Goal: Obtain resource: Obtain resource

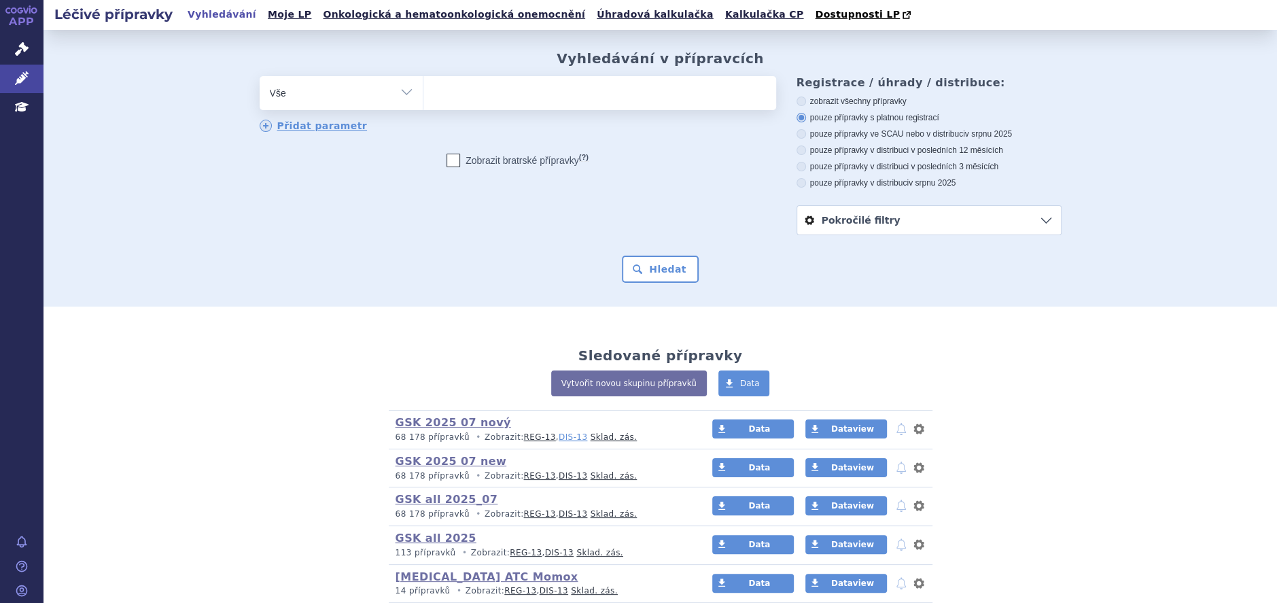
click at [559, 438] on link "DIS-13" at bounding box center [573, 437] width 29 height 10
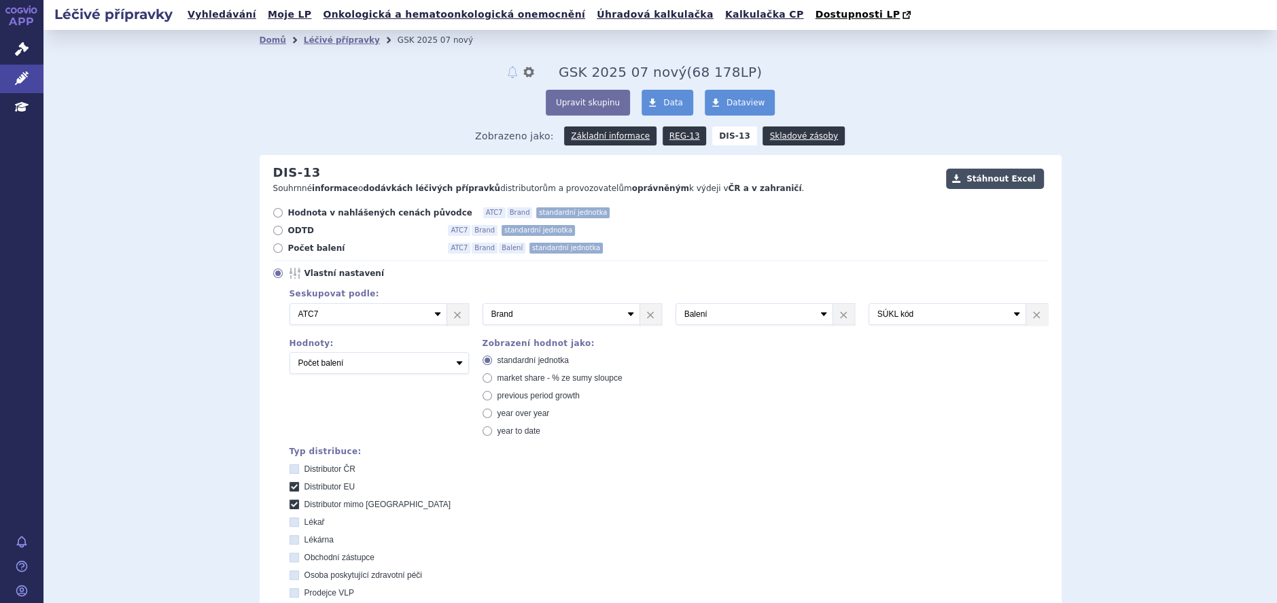
click at [986, 179] on button "Stáhnout Excel" at bounding box center [995, 179] width 98 height 20
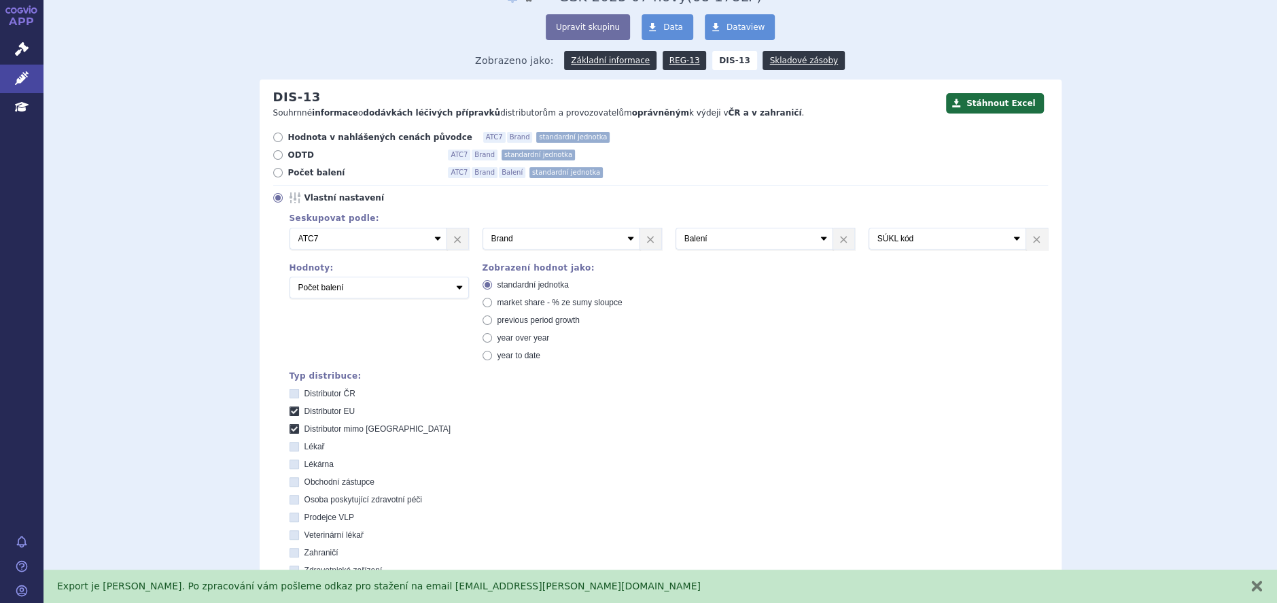
scroll to position [102, 0]
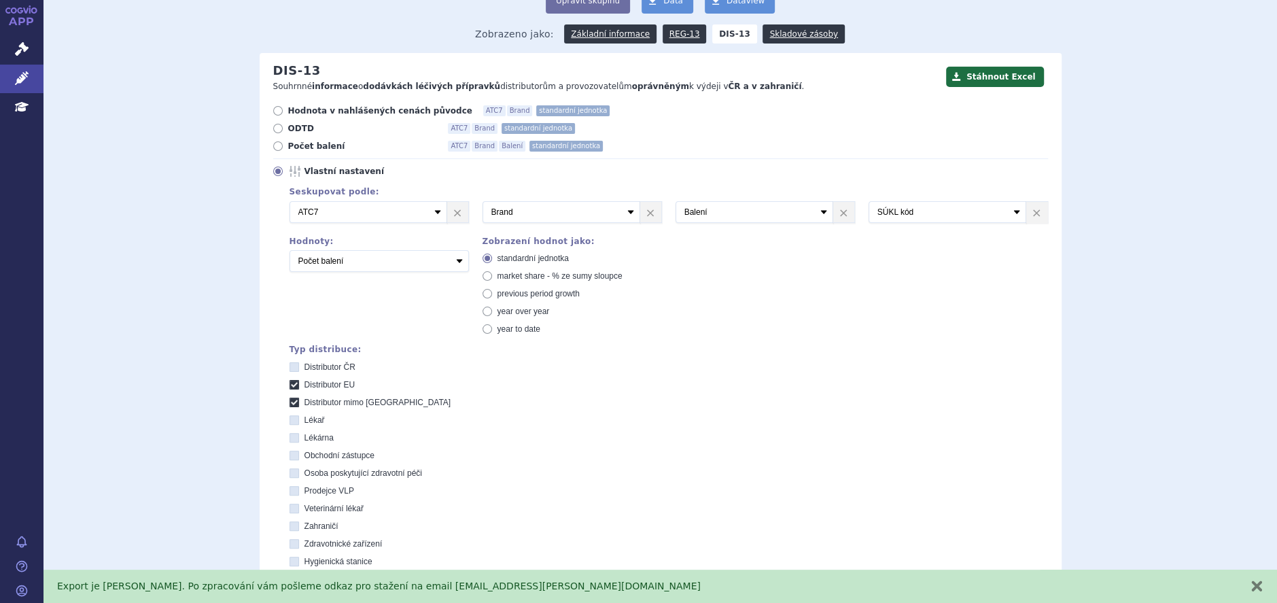
click at [290, 383] on icon at bounding box center [295, 385] width 10 height 10
click at [291, 383] on EU "Distributor EU" at bounding box center [295, 386] width 9 height 9
checkbox EU "false"
click at [290, 399] on icon at bounding box center [295, 403] width 10 height 10
click at [291, 400] on EU "Distributor mimo [GEOGRAPHIC_DATA]" at bounding box center [295, 404] width 9 height 9
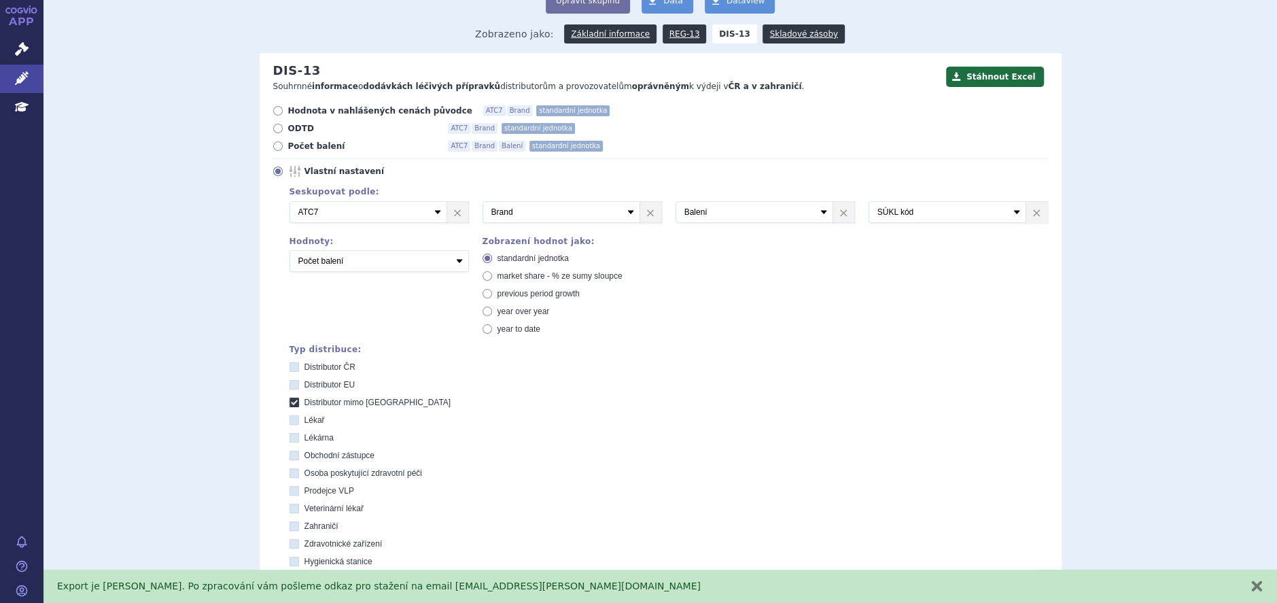
checkbox EU "false"
click at [290, 415] on icon at bounding box center [295, 420] width 10 height 10
click at [291, 417] on input "Lékař" at bounding box center [295, 421] width 9 height 9
checkbox input "true"
click at [290, 438] on icon at bounding box center [295, 438] width 10 height 10
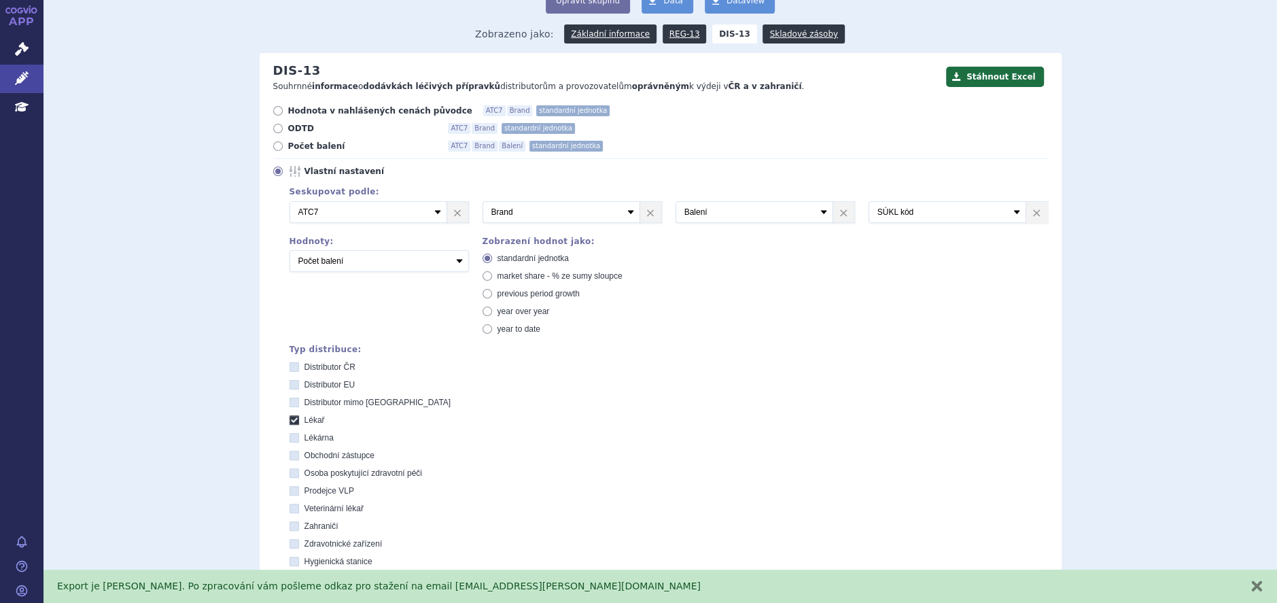
click at [291, 438] on input "Lékárna" at bounding box center [295, 439] width 9 height 9
checkbox input "true"
click at [290, 453] on icon at bounding box center [295, 456] width 10 height 10
click at [291, 453] on zástupce "Obchodní zástupce" at bounding box center [295, 457] width 9 height 9
checkbox zástupce "true"
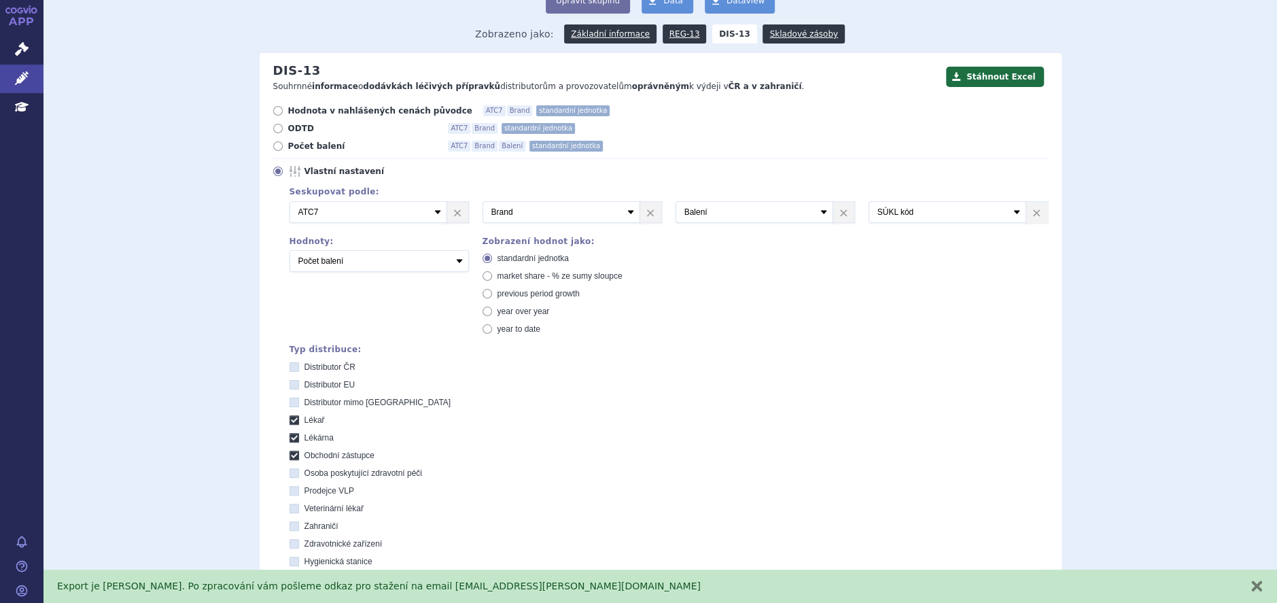
click at [290, 474] on icon at bounding box center [295, 473] width 10 height 10
click at [291, 474] on péči "Osoba poskytující zdravotní péči" at bounding box center [295, 474] width 9 height 9
checkbox péči "true"
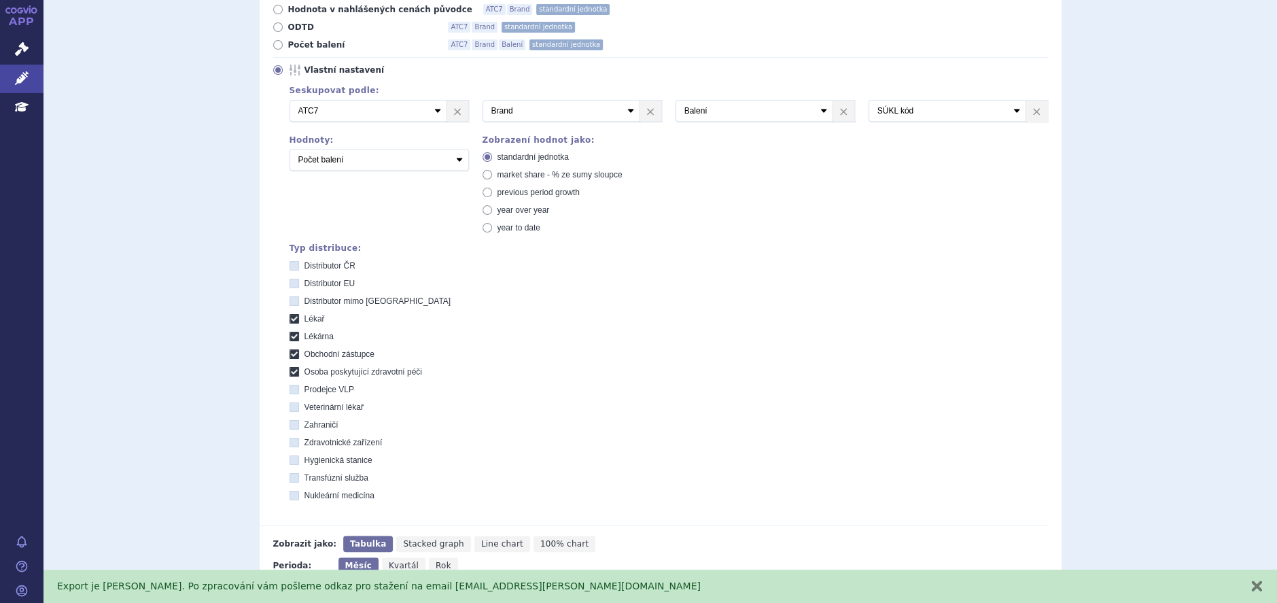
click at [290, 443] on icon at bounding box center [295, 443] width 10 height 10
click at [291, 443] on zařízení "Zdravotnické zařízení" at bounding box center [295, 444] width 9 height 9
checkbox zařízení "true"
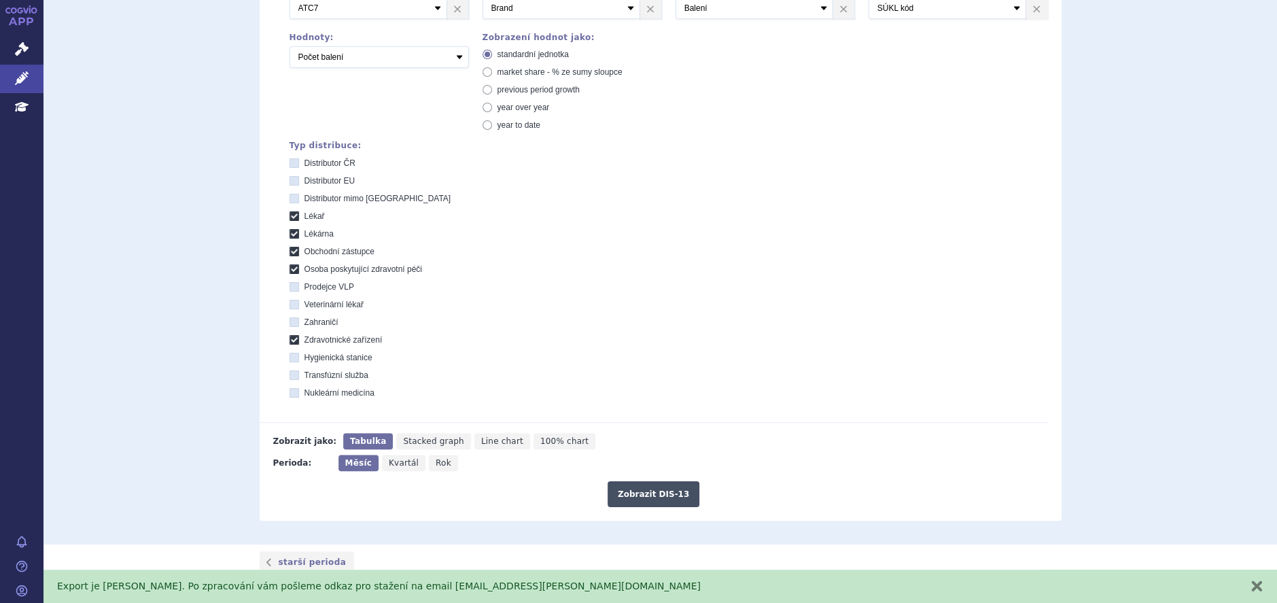
click at [637, 495] on button "Zobrazit DIS-13" at bounding box center [654, 494] width 92 height 26
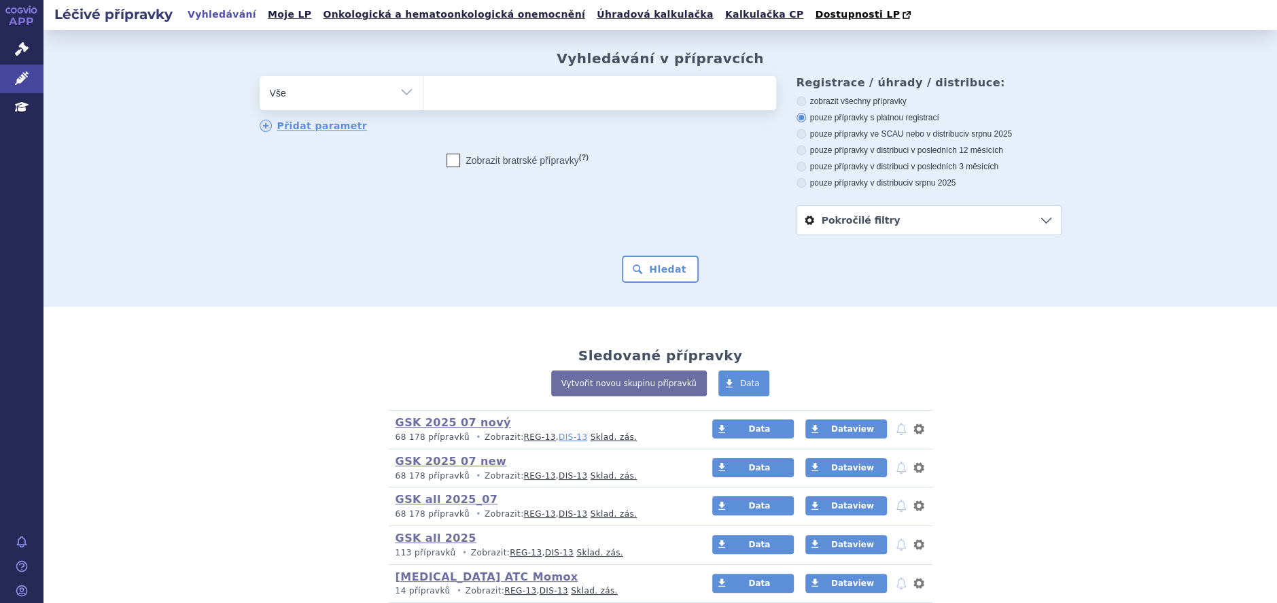
click at [559, 438] on link "DIS-13" at bounding box center [573, 437] width 29 height 10
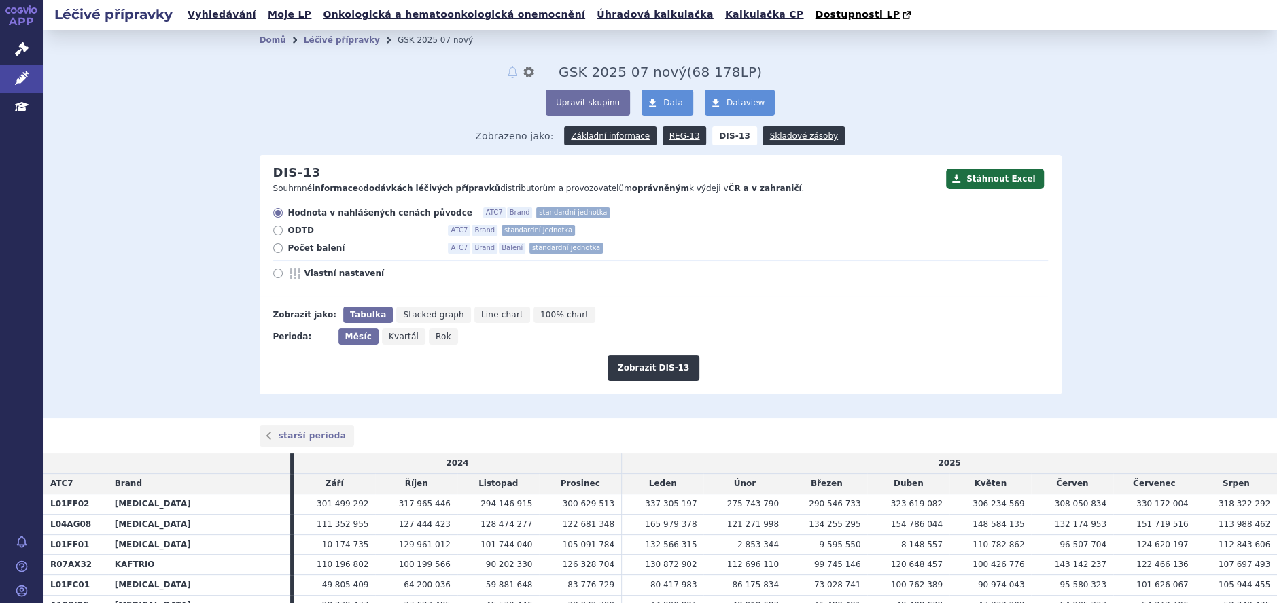
click at [273, 275] on icon at bounding box center [278, 274] width 10 height 10
click at [275, 275] on input "Vlastní nastavení" at bounding box center [279, 275] width 9 height 9
radio input "true"
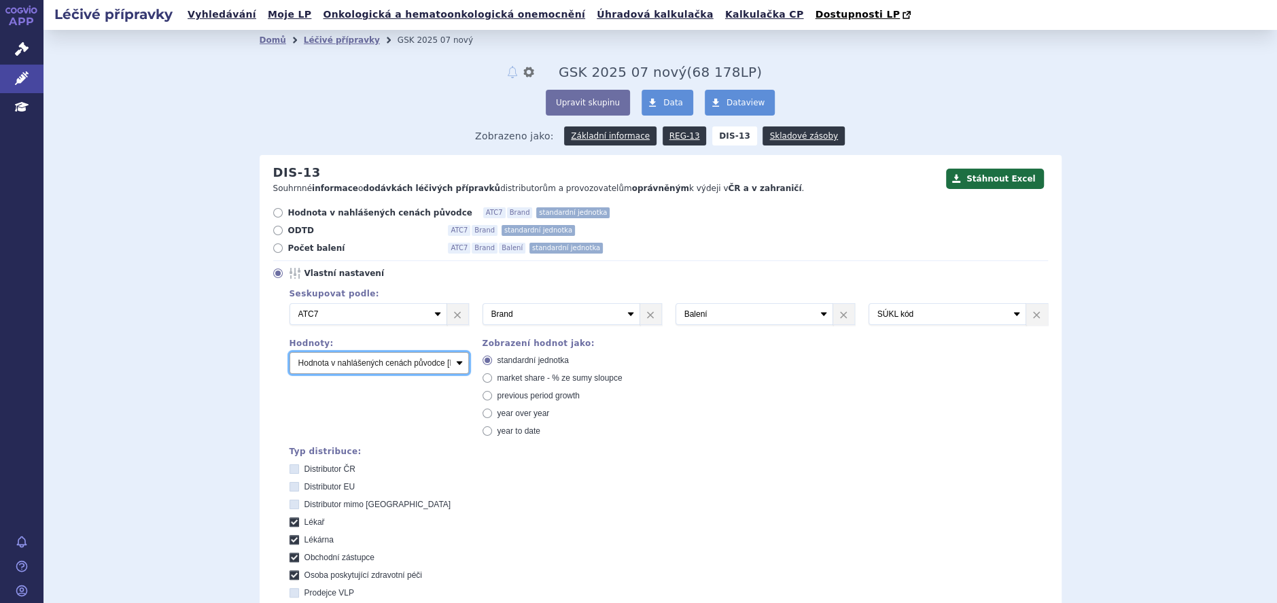
click at [449, 362] on select "Počet balení Hodnota v nahlášených cenách původce [DIS-13] Hodnota v maximálníc…" at bounding box center [379, 363] width 179 height 22
select select "packages"
click at [290, 353] on select "Počet balení Hodnota v nahlášených cenách původce [DIS-13] Hodnota v maximálníc…" at bounding box center [379, 363] width 179 height 22
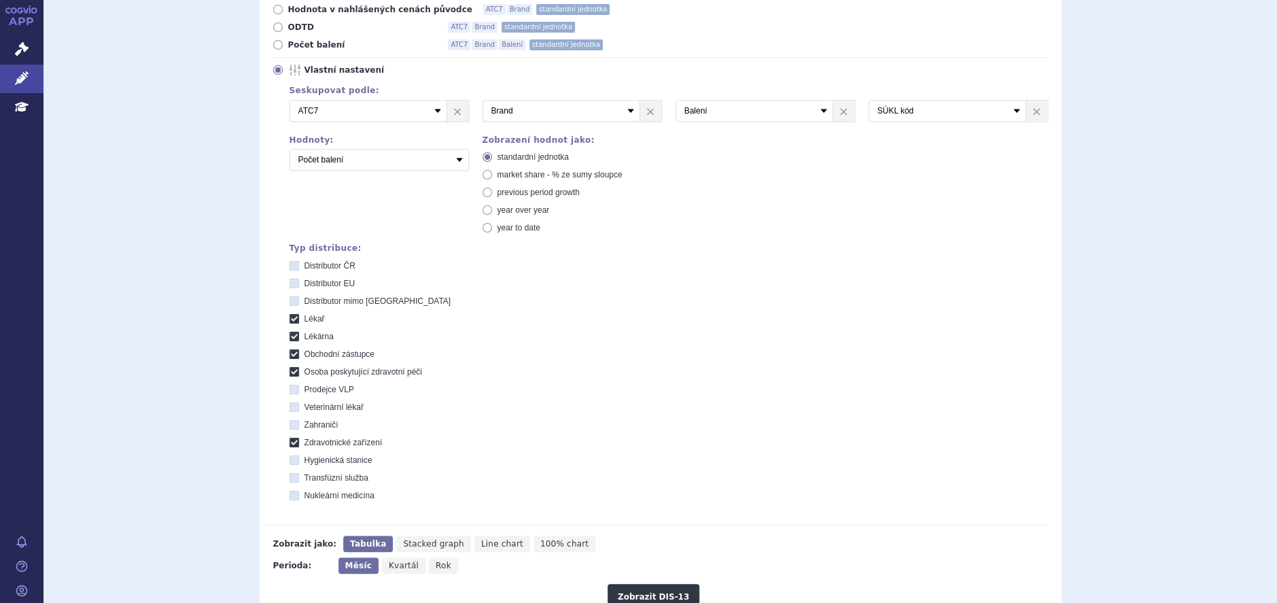
scroll to position [407, 0]
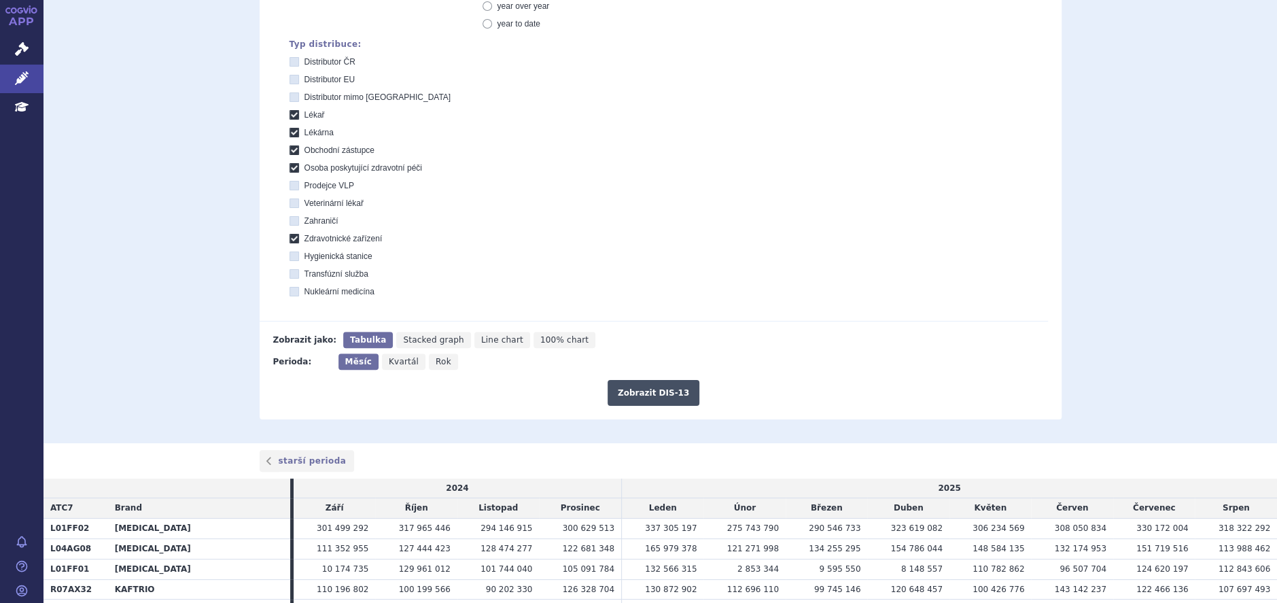
click at [645, 392] on button "Zobrazit DIS-13" at bounding box center [654, 393] width 92 height 26
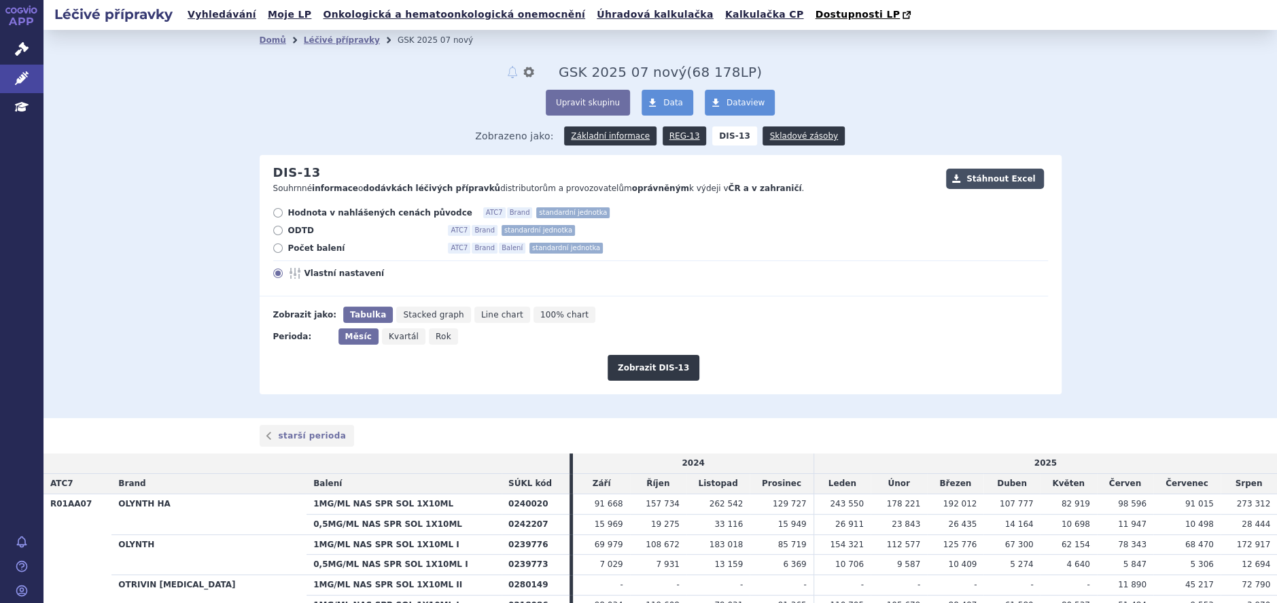
click at [983, 177] on button "Stáhnout Excel" at bounding box center [995, 179] width 98 height 20
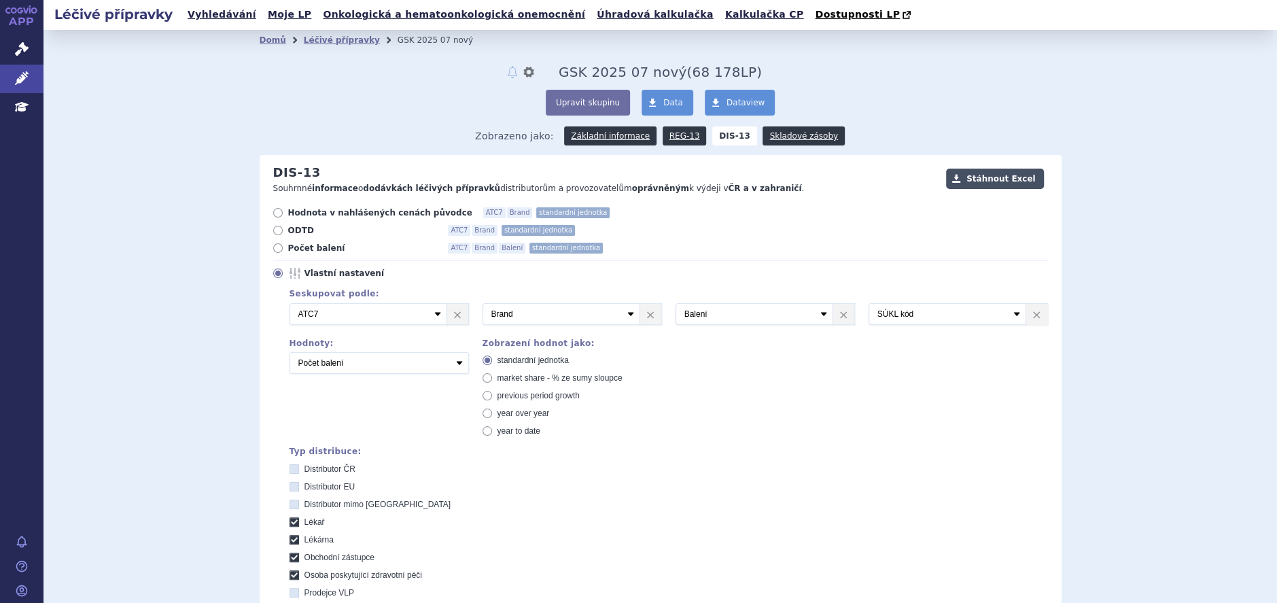
click at [984, 177] on button "Stáhnout Excel" at bounding box center [995, 179] width 98 height 20
